Goal: Navigation & Orientation: Find specific page/section

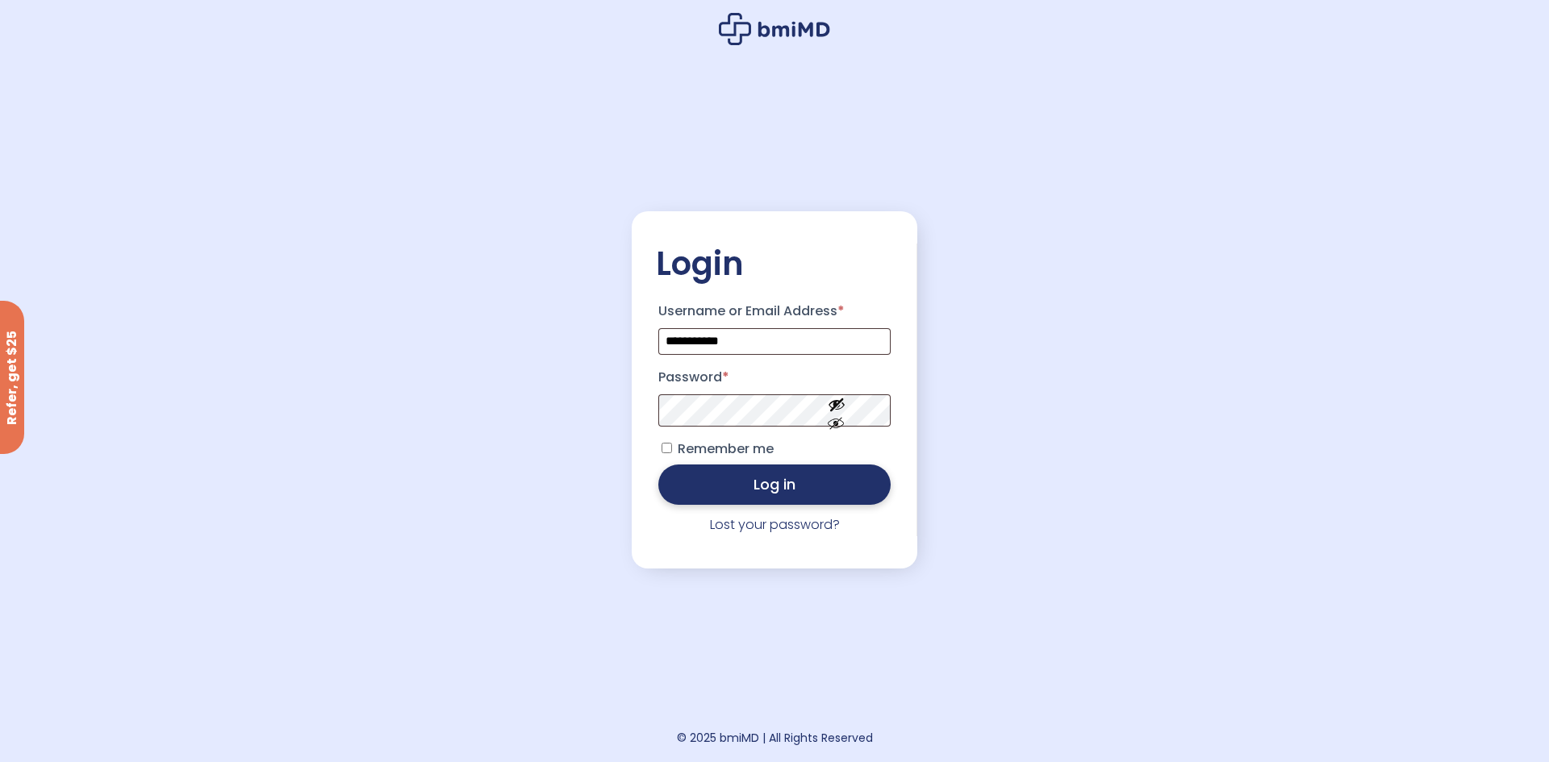
click at [770, 485] on button "Log in" at bounding box center [774, 485] width 232 height 40
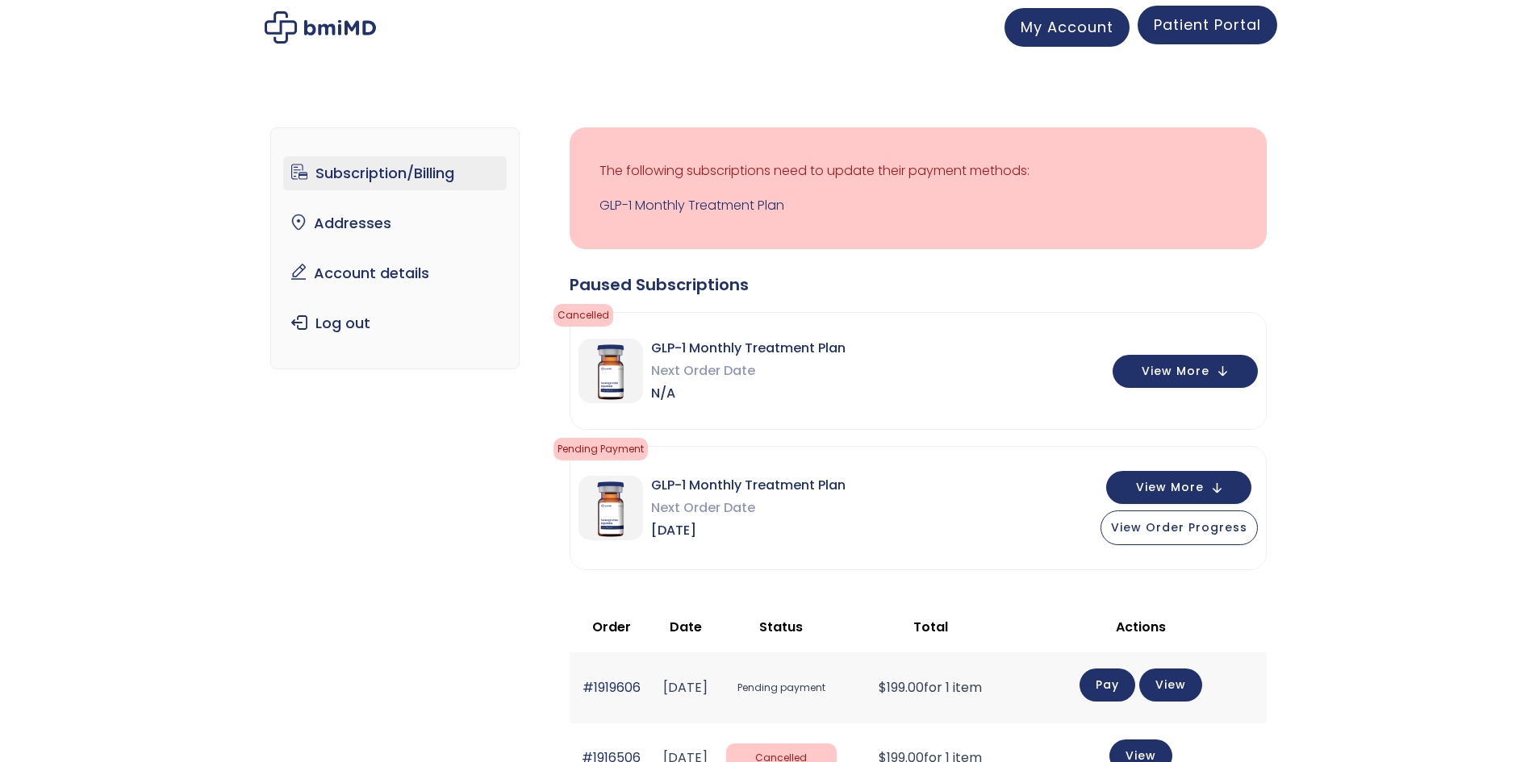
click at [1232, 30] on span "Patient Portal" at bounding box center [1206, 25] width 107 height 20
